Goal: Information Seeking & Learning: Learn about a topic

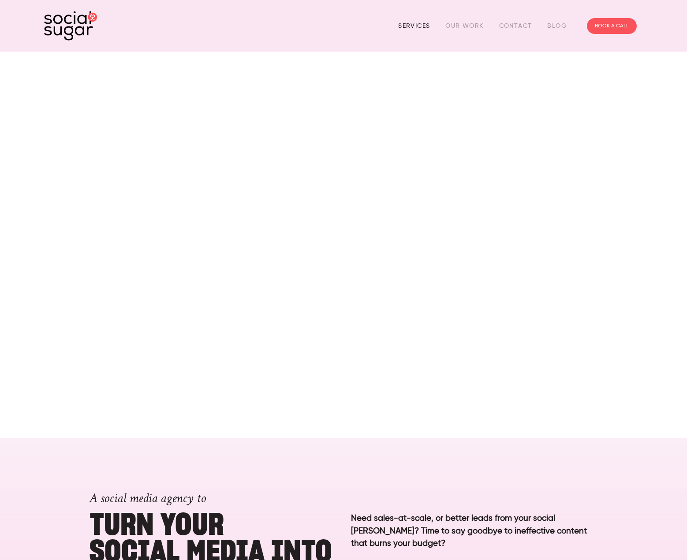
click at [428, 24] on link "Services" at bounding box center [414, 26] width 32 height 14
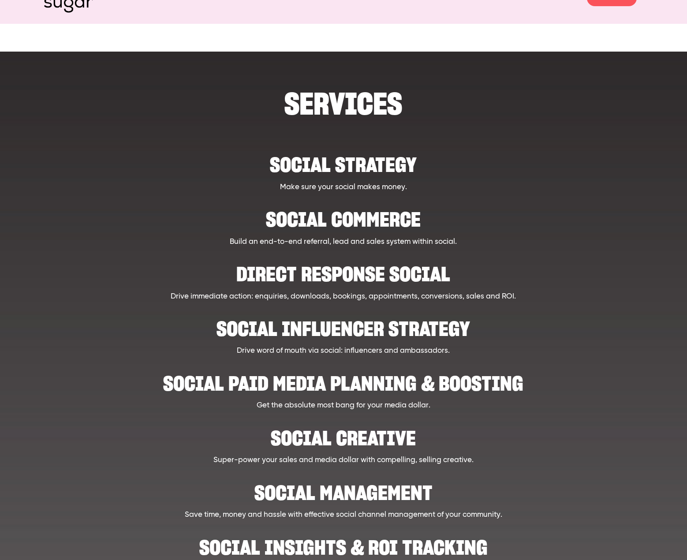
scroll to position [59, 0]
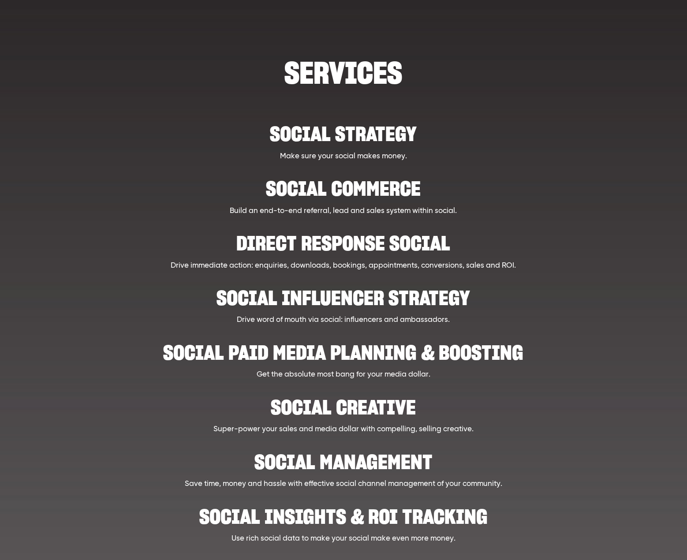
click at [340, 241] on h2 "Direct Response Social" at bounding box center [343, 238] width 517 height 27
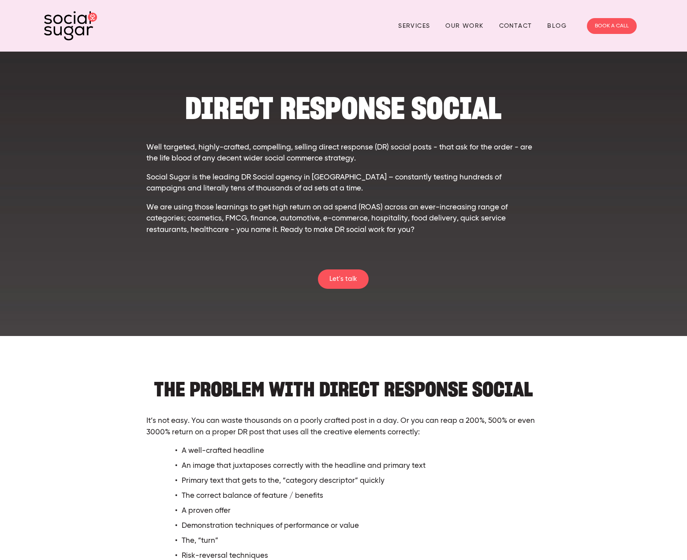
click at [82, 27] on img at bounding box center [70, 26] width 53 height 30
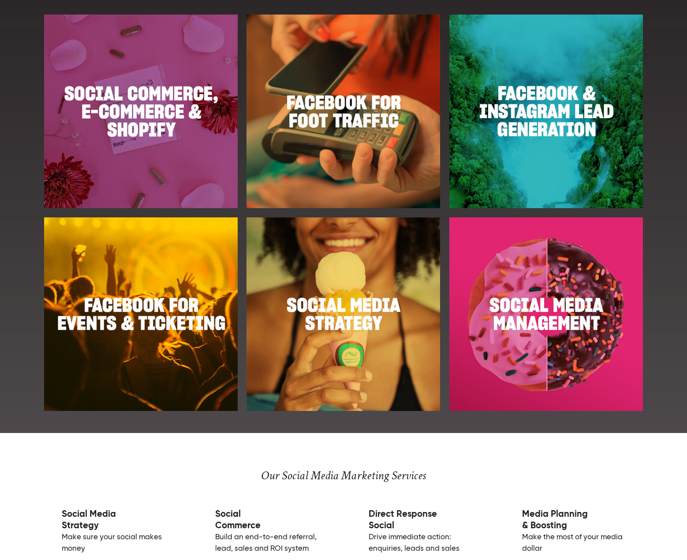
scroll to position [999, 0]
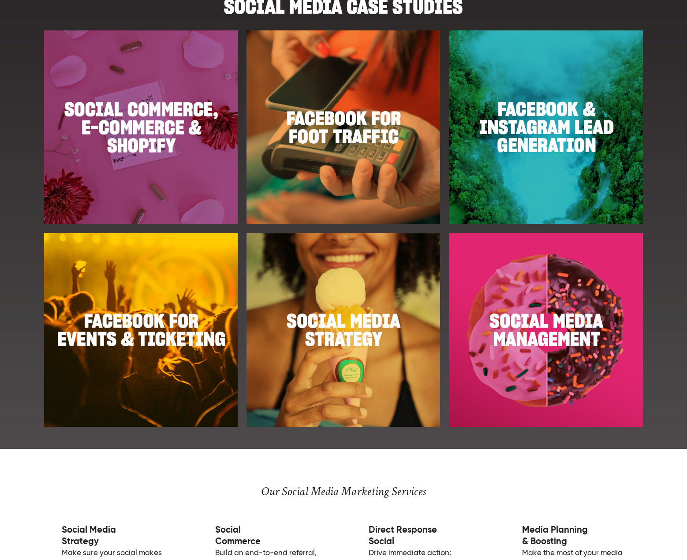
click at [524, 142] on img at bounding box center [545, 126] width 193 height 193
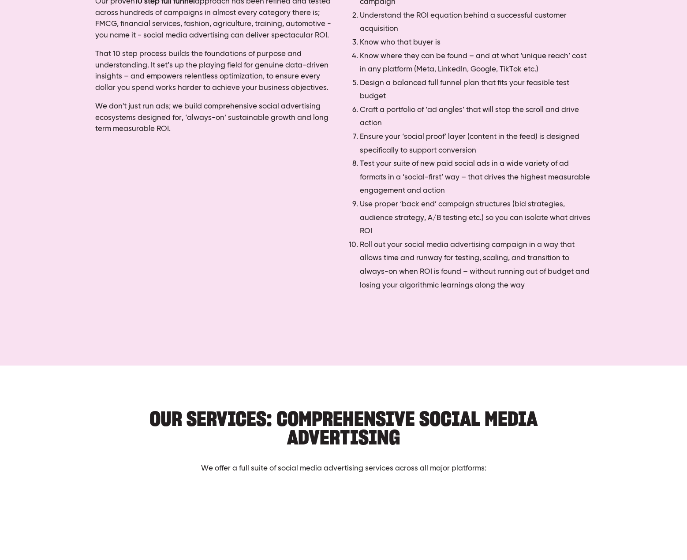
scroll to position [627, 0]
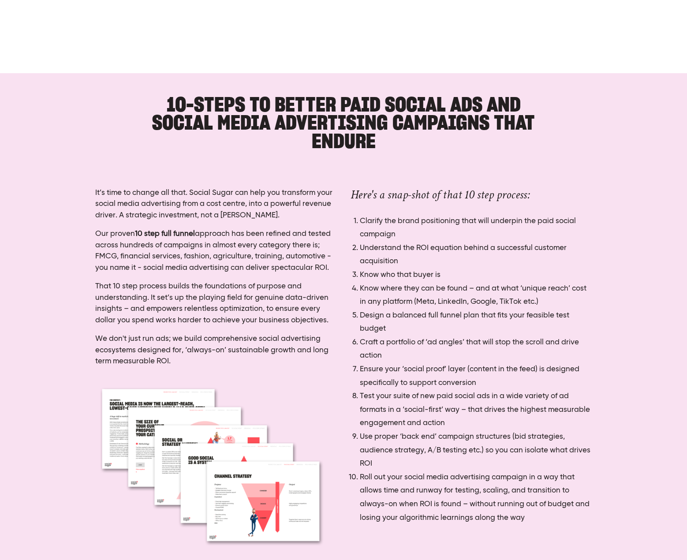
click at [660, 472] on div "10-Steps to better paid social ads and social media advertising campaigns that …" at bounding box center [343, 335] width 687 height 524
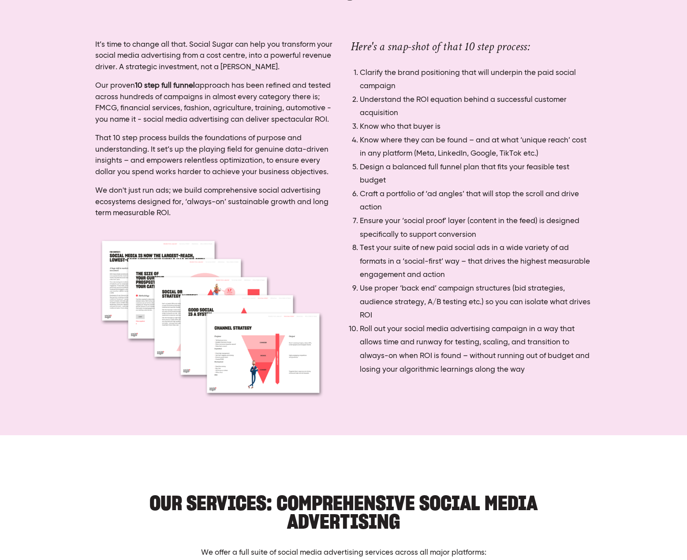
scroll to position [686, 0]
